Goal: Information Seeking & Learning: Learn about a topic

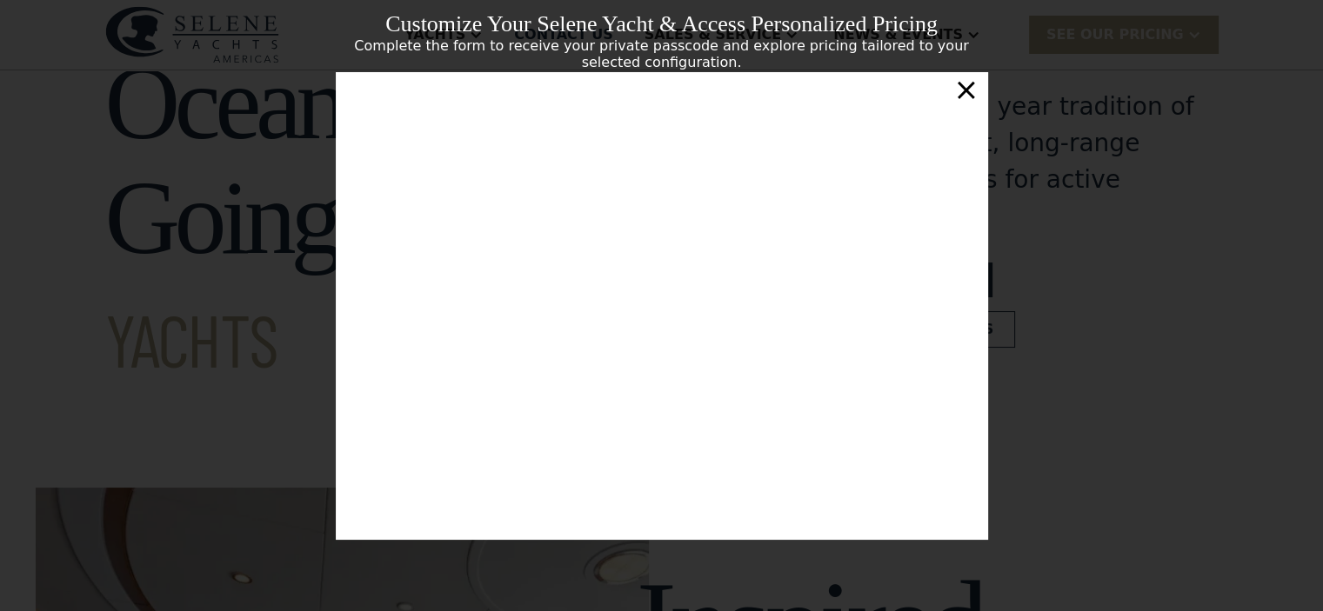
click at [970, 99] on div "×" at bounding box center [965, 89] width 25 height 35
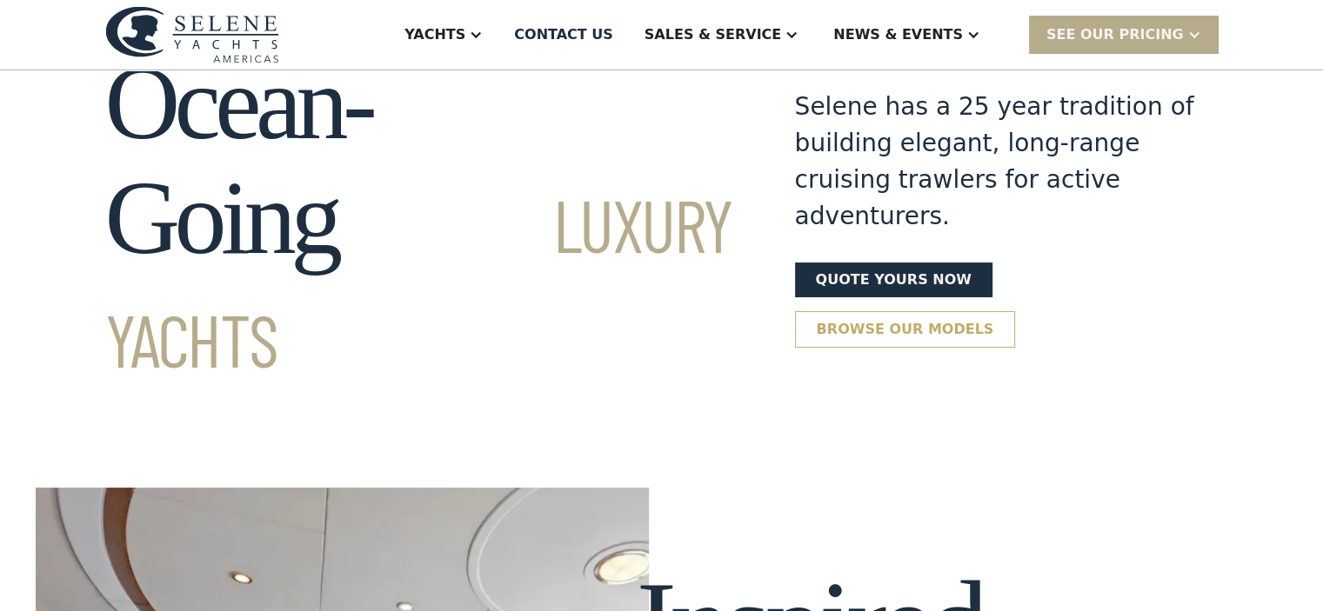
click at [1016, 311] on link "Browse our models" at bounding box center [905, 329] width 221 height 37
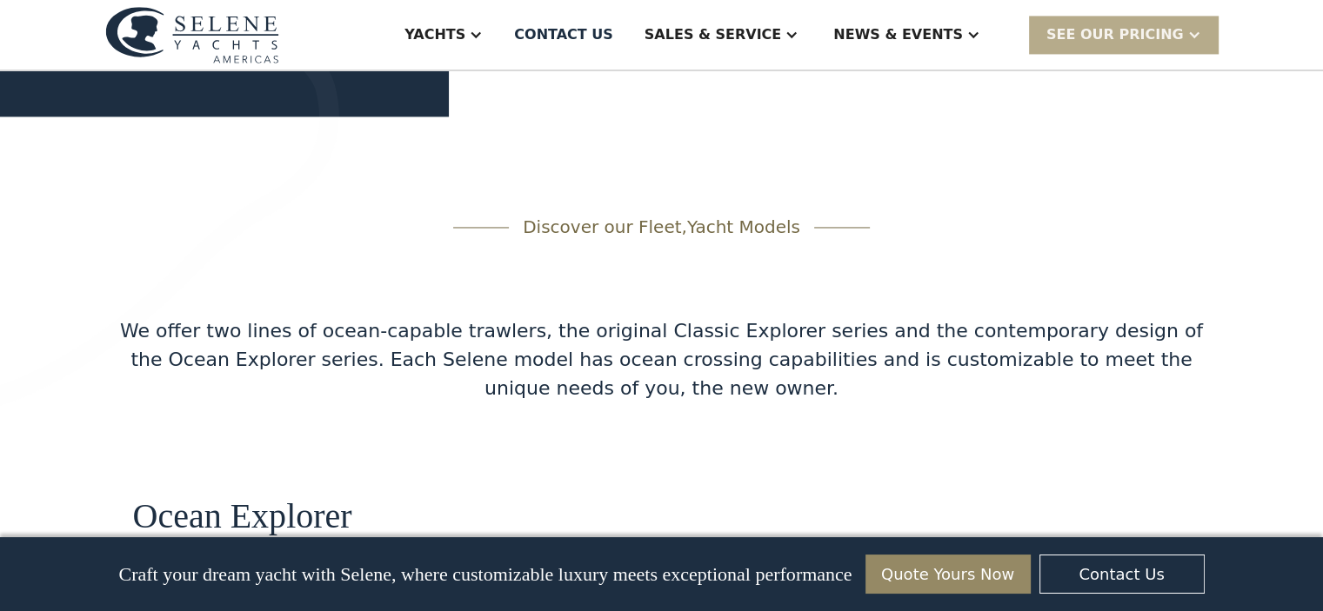
scroll to position [2790, 0]
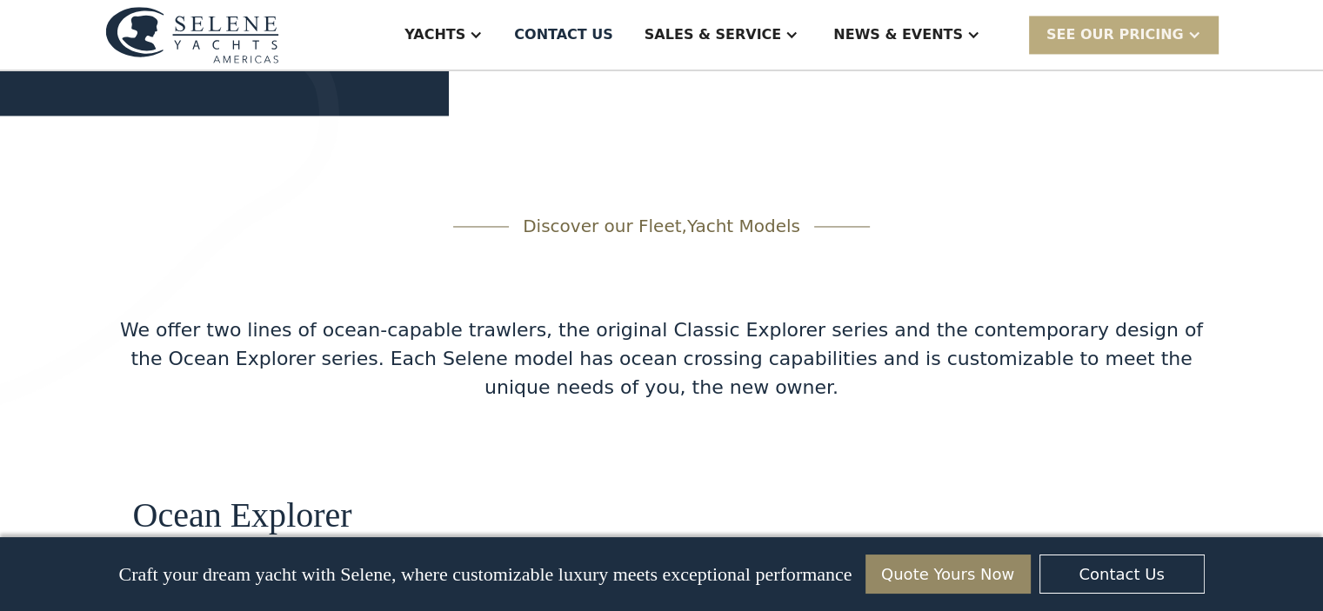
click at [1150, 43] on div "SEE Our Pricing" at bounding box center [1114, 34] width 137 height 21
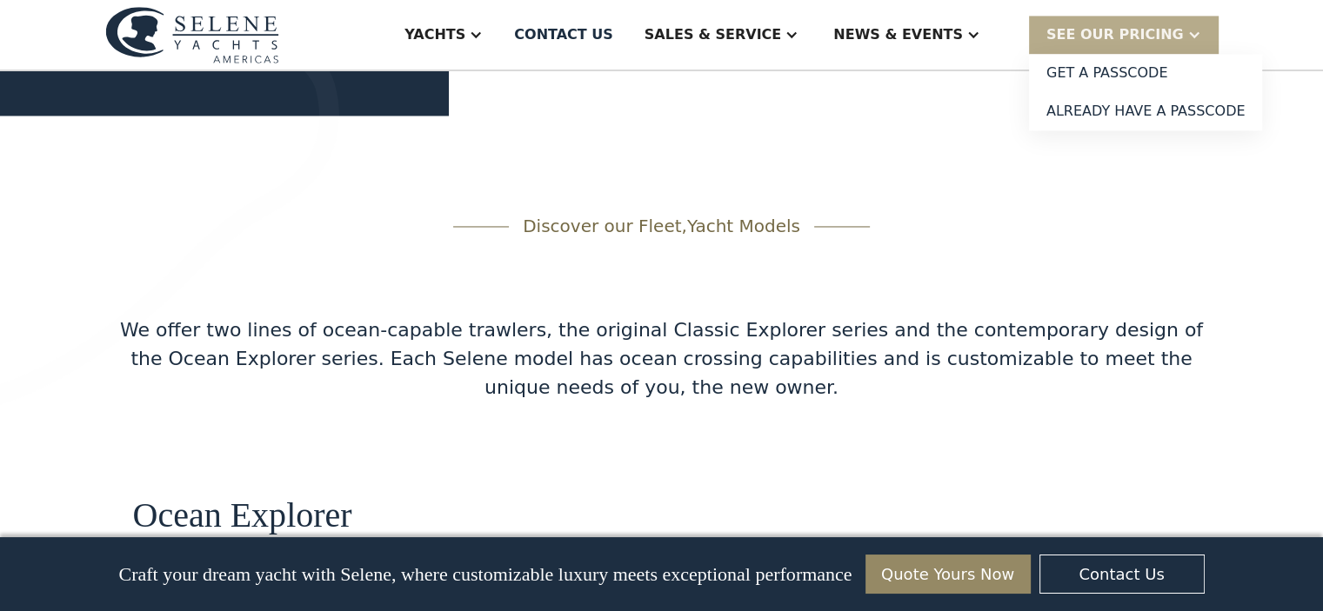
click at [1062, 316] on div "We offer two lines of ocean-capable trawlers, the original Classic Explorer ser…" at bounding box center [661, 359] width 1113 height 86
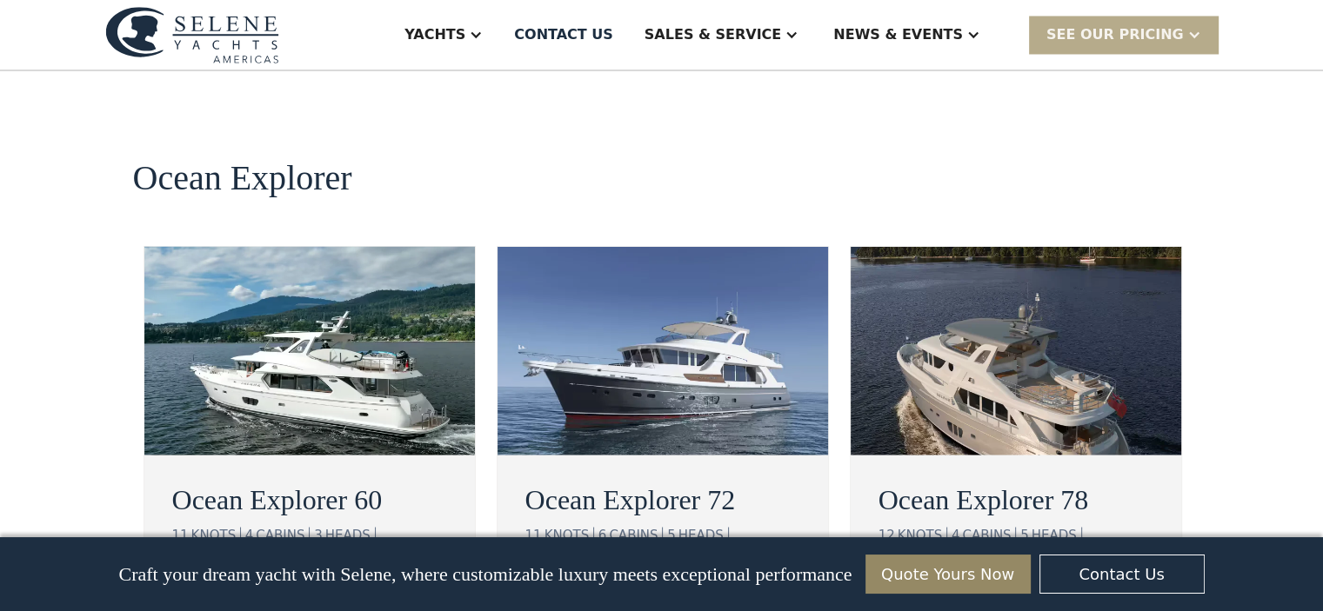
scroll to position [3138, 0]
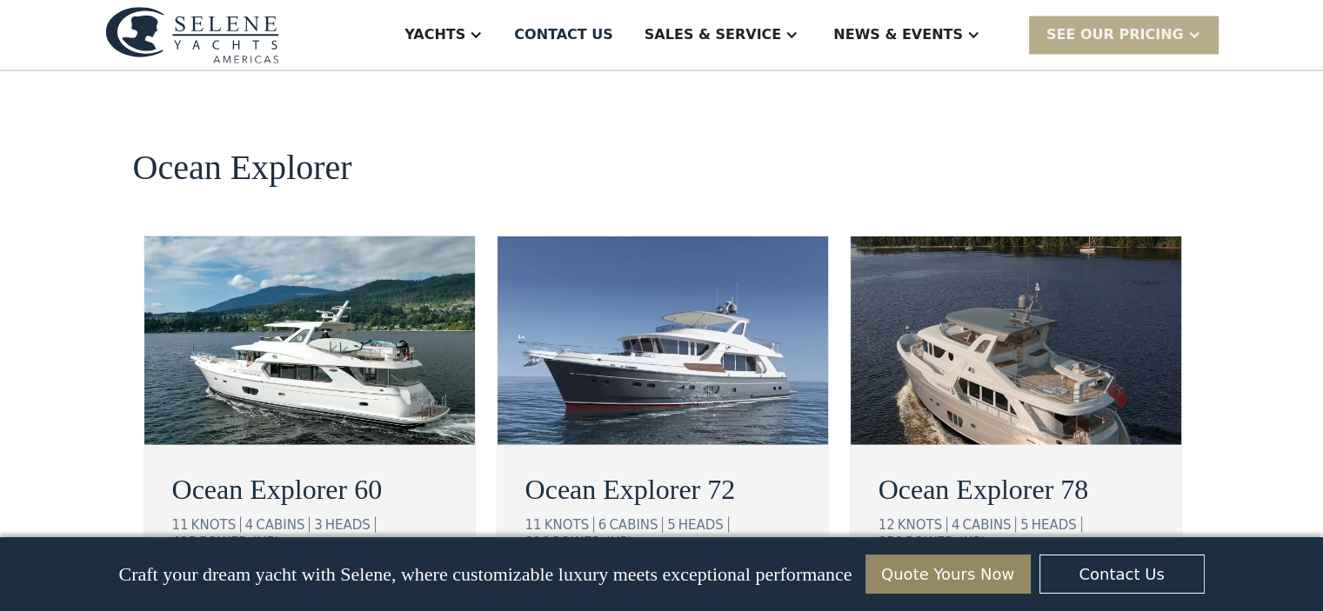
click at [947, 585] on div "view details" at bounding box center [948, 595] width 97 height 21
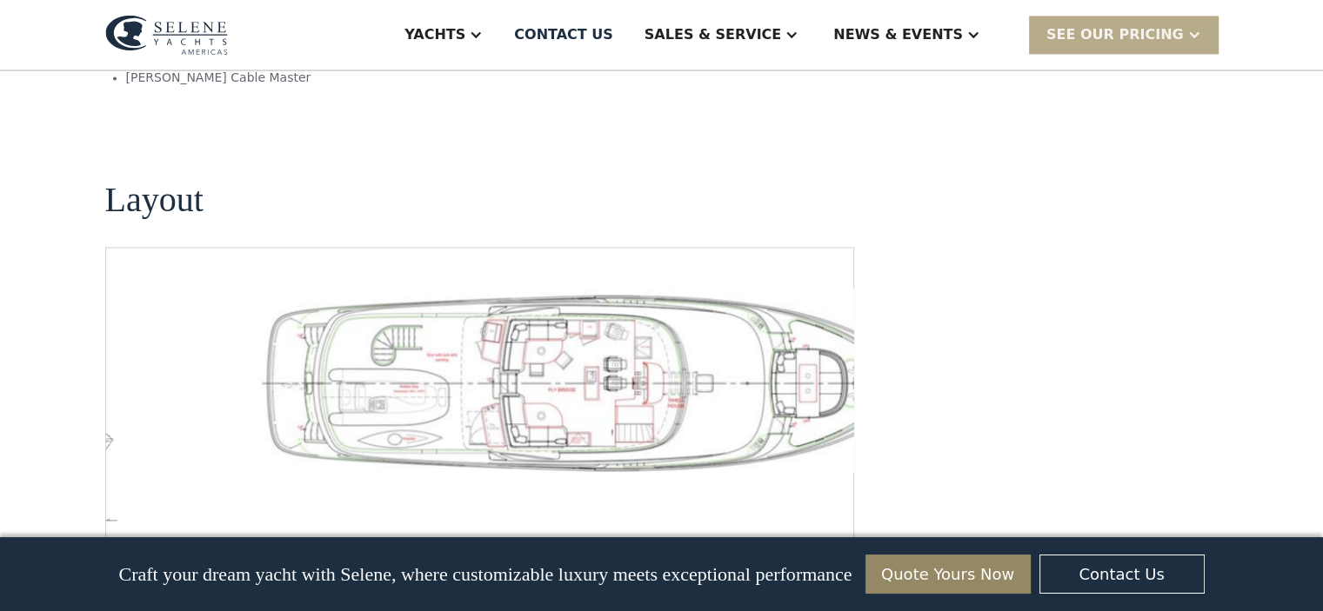
scroll to position [2609, 0]
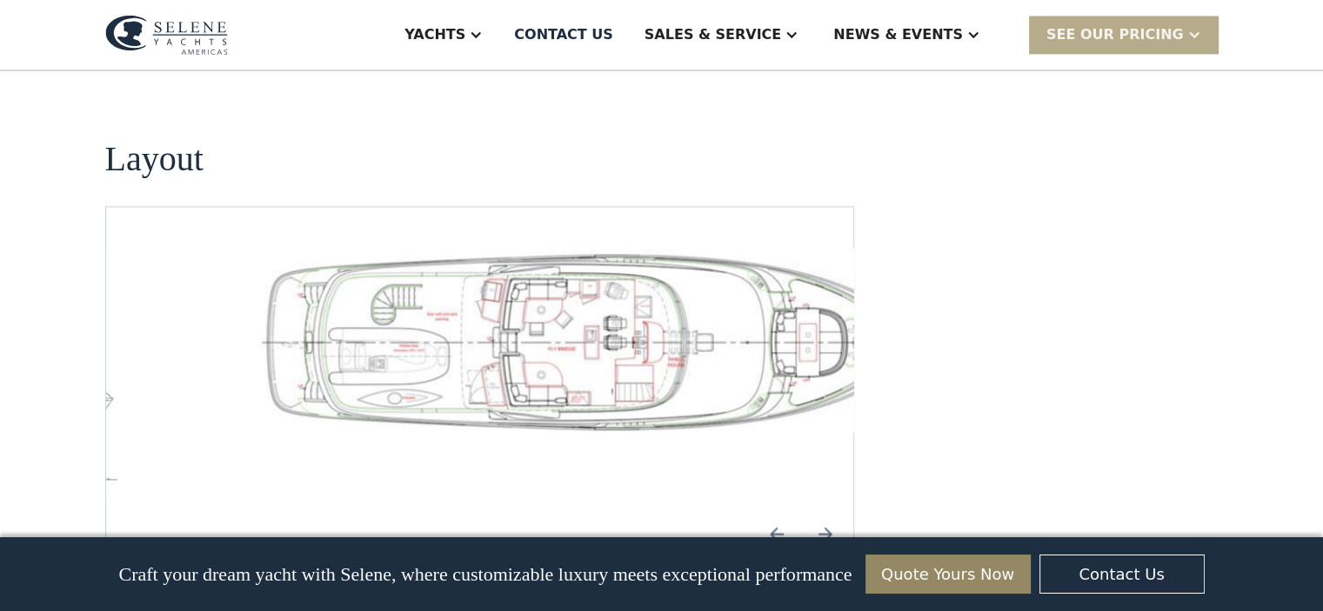
click at [827, 513] on img "Next slide" at bounding box center [825, 534] width 42 height 42
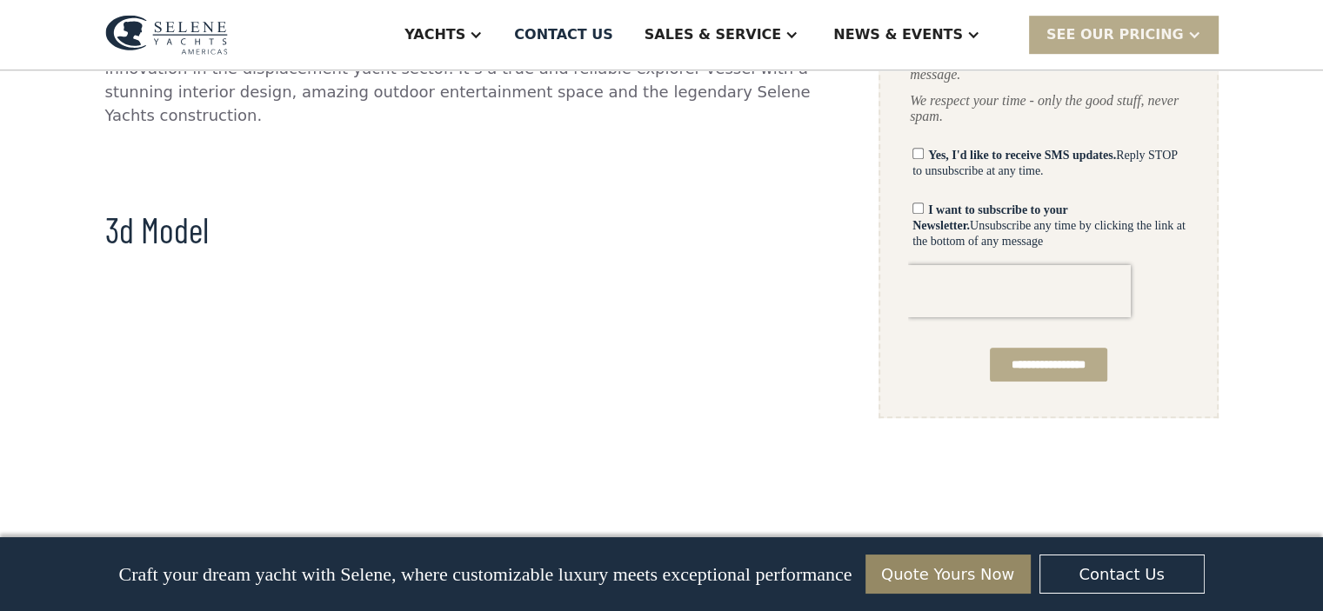
scroll to position [1304, 0]
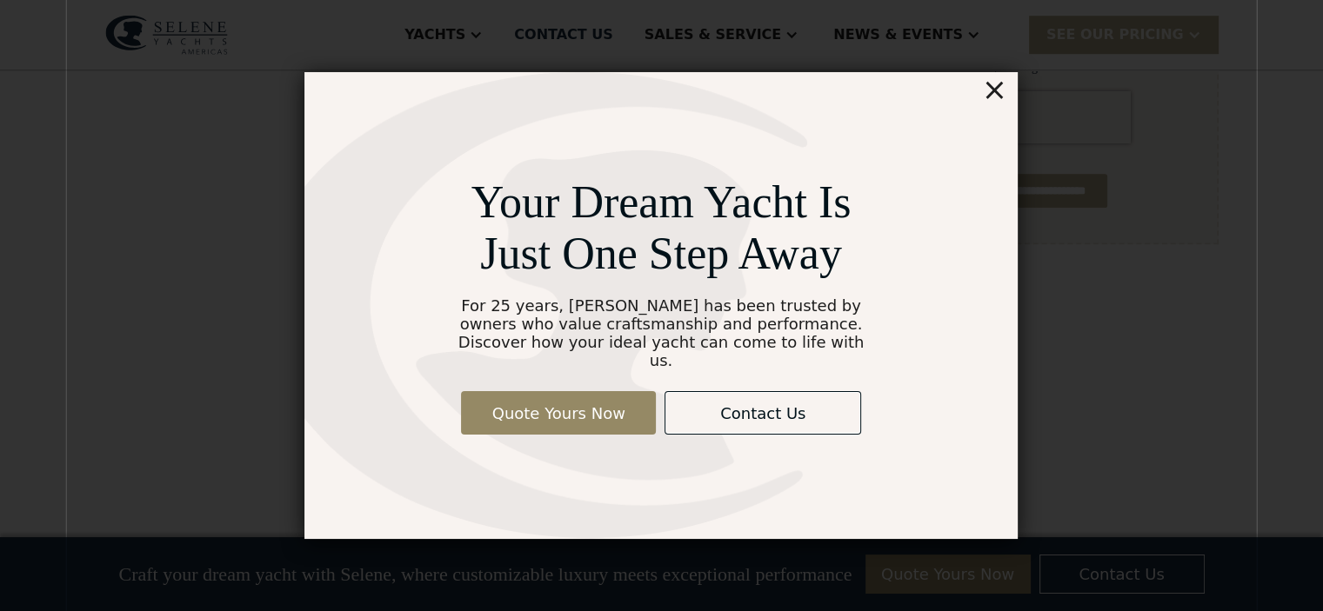
click at [999, 105] on div "×" at bounding box center [994, 89] width 25 height 35
